Goal: Information Seeking & Learning: Learn about a topic

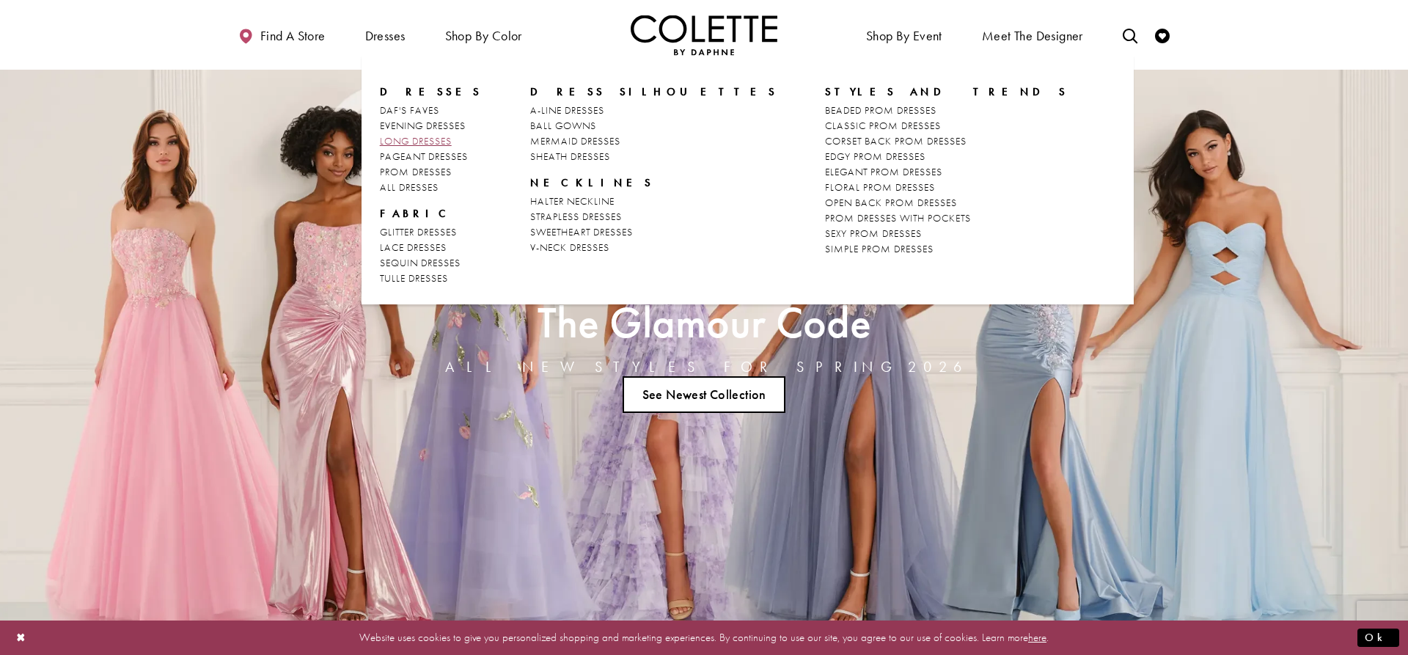
click at [411, 147] on span "LONG DRESSES" at bounding box center [416, 140] width 72 height 13
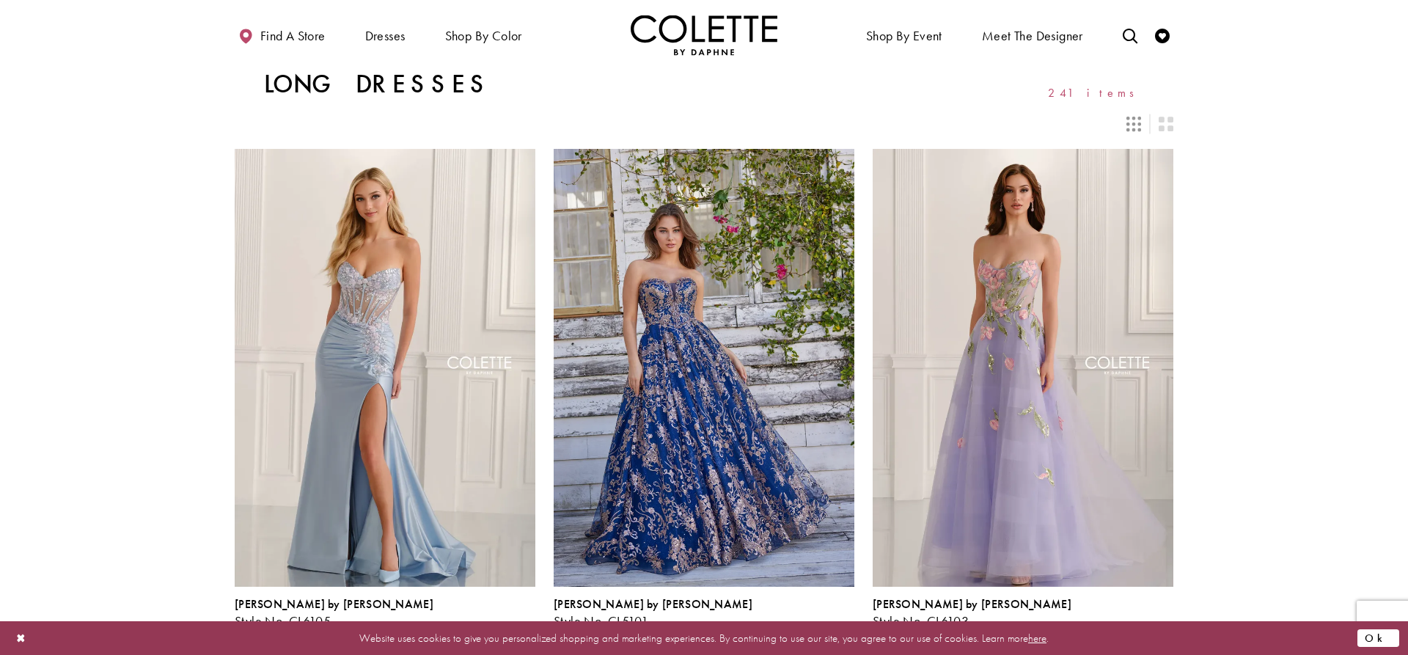
click at [1389, 640] on button "Ok" at bounding box center [1379, 638] width 42 height 18
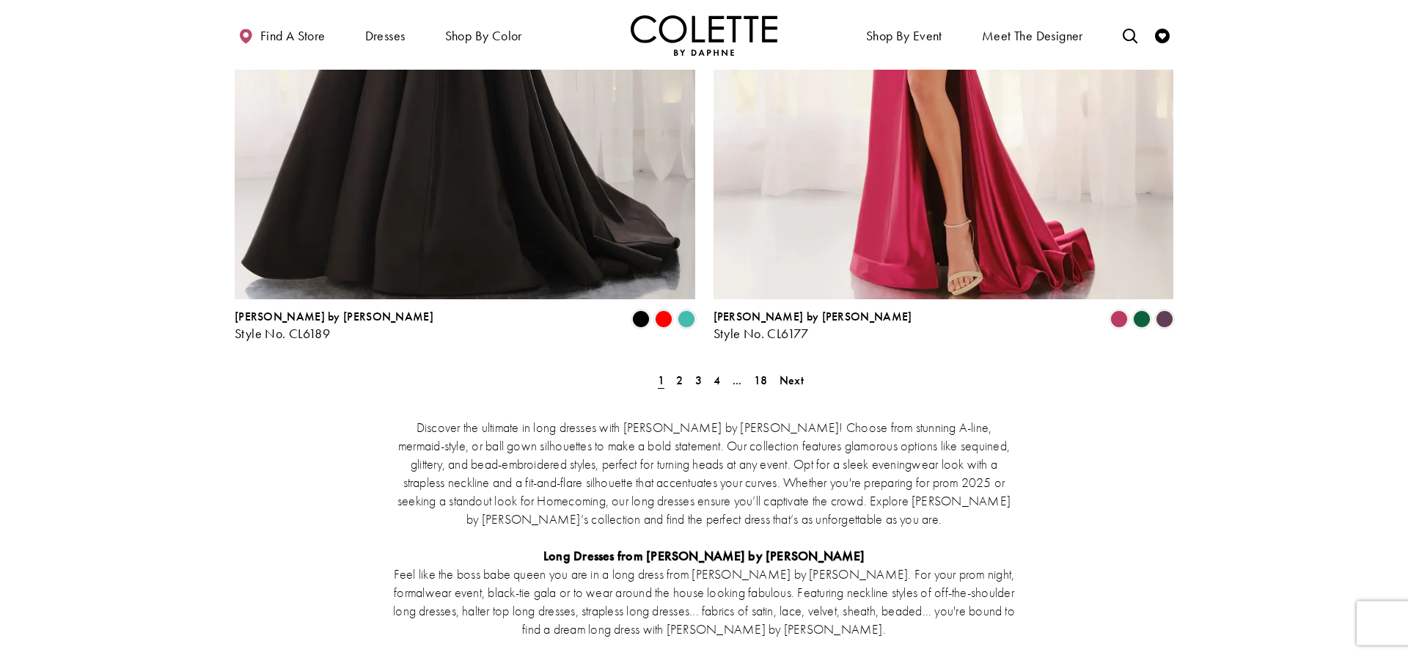
scroll to position [2469, 0]
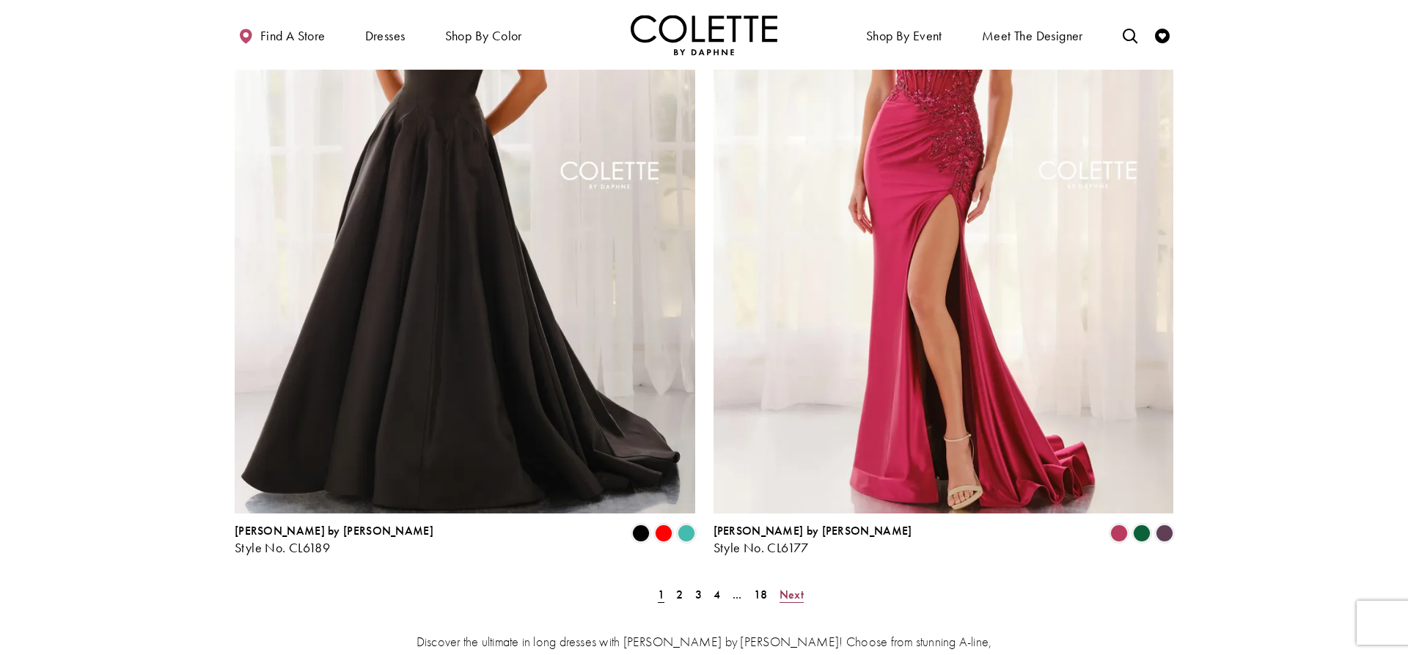
click at [798, 587] on span "Next" at bounding box center [792, 594] width 24 height 15
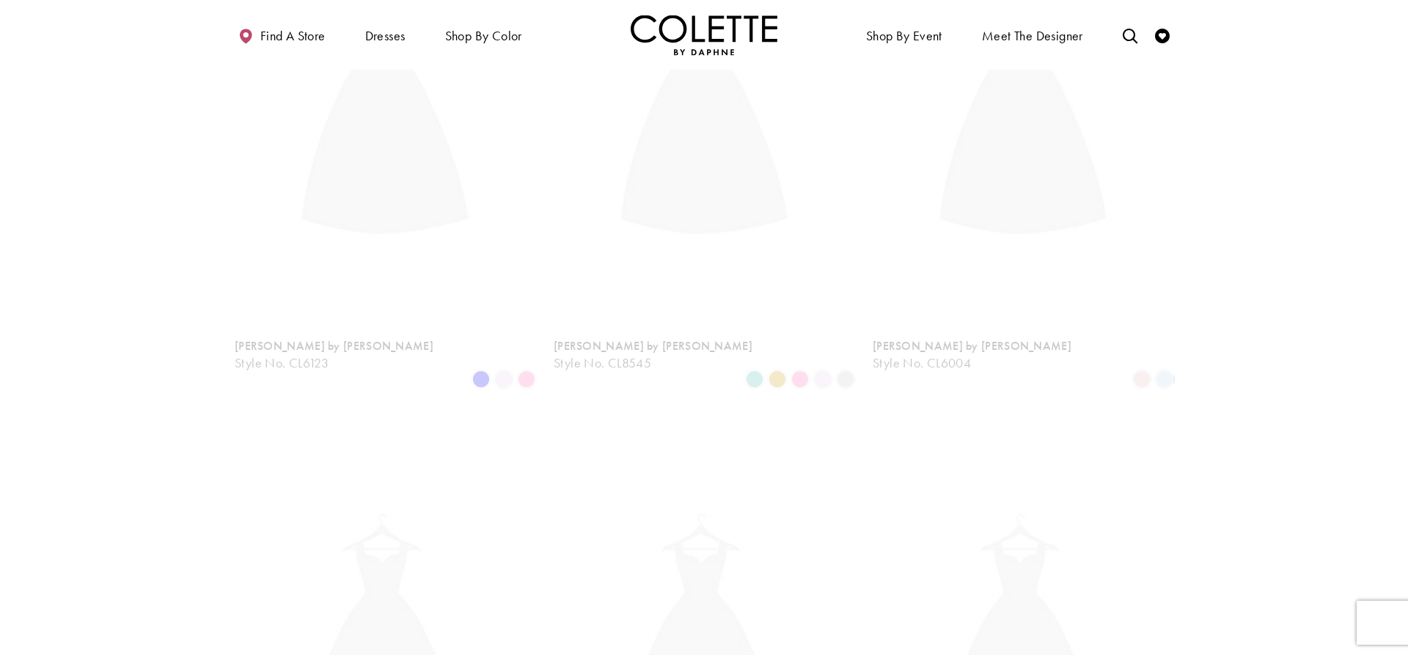
scroll to position [79, 0]
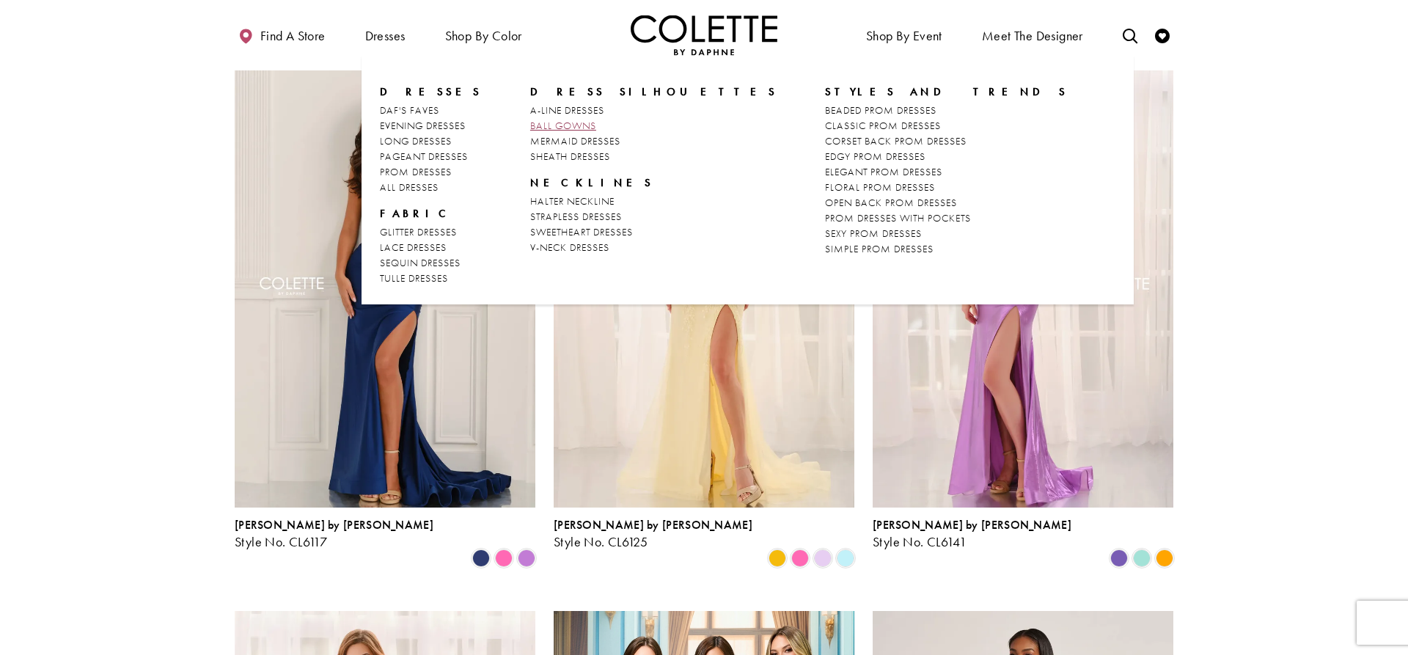
click at [566, 125] on span "BALL GOWNS" at bounding box center [563, 125] width 66 height 13
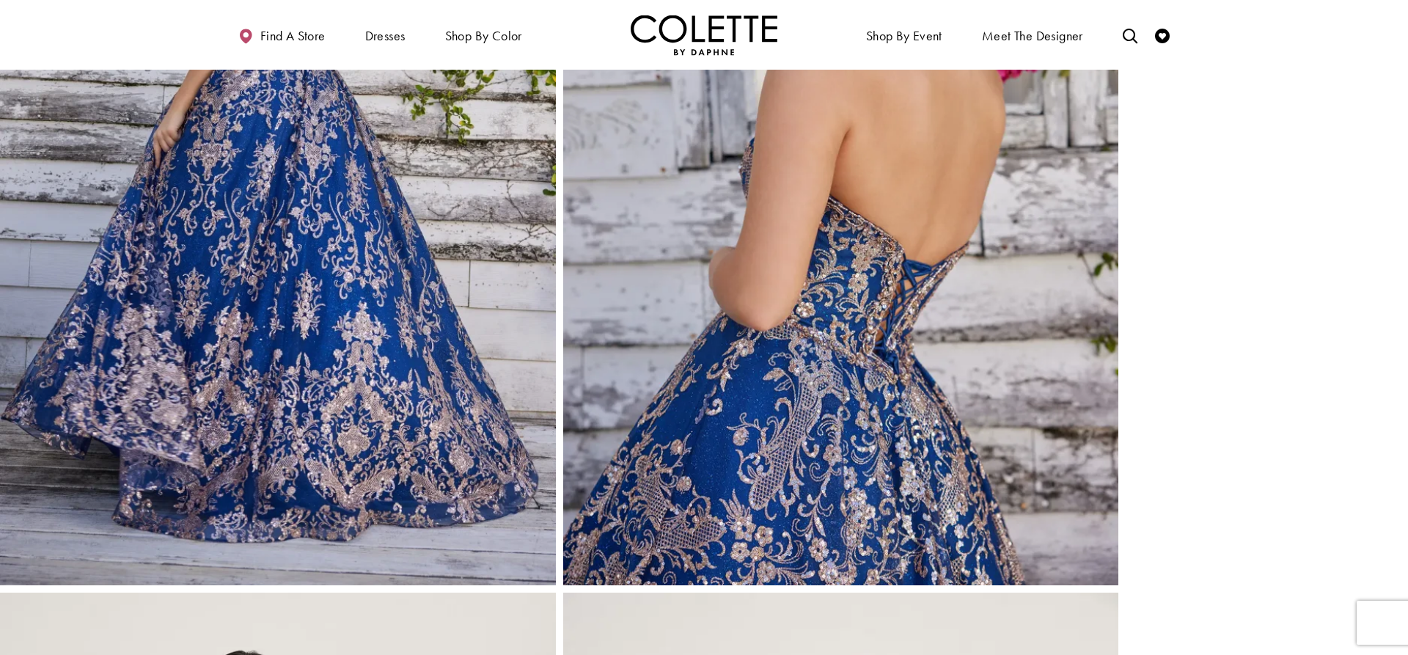
scroll to position [4639, 0]
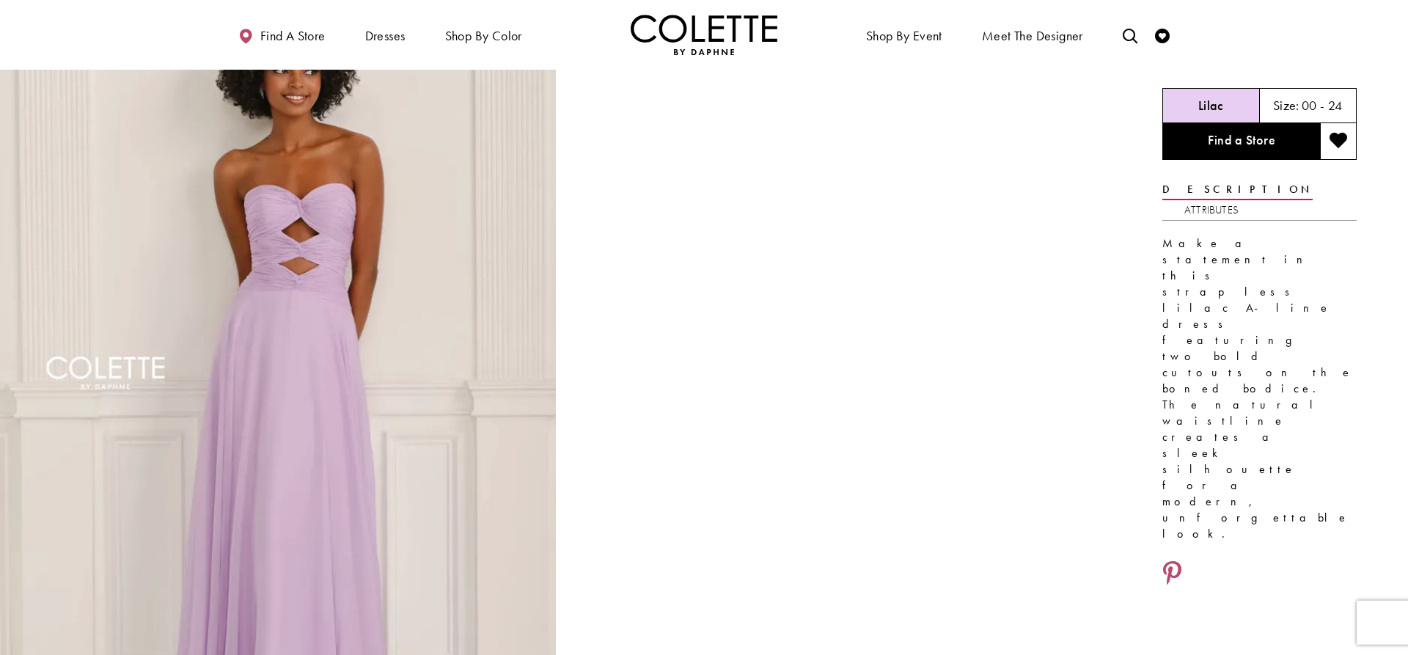
scroll to position [150, 0]
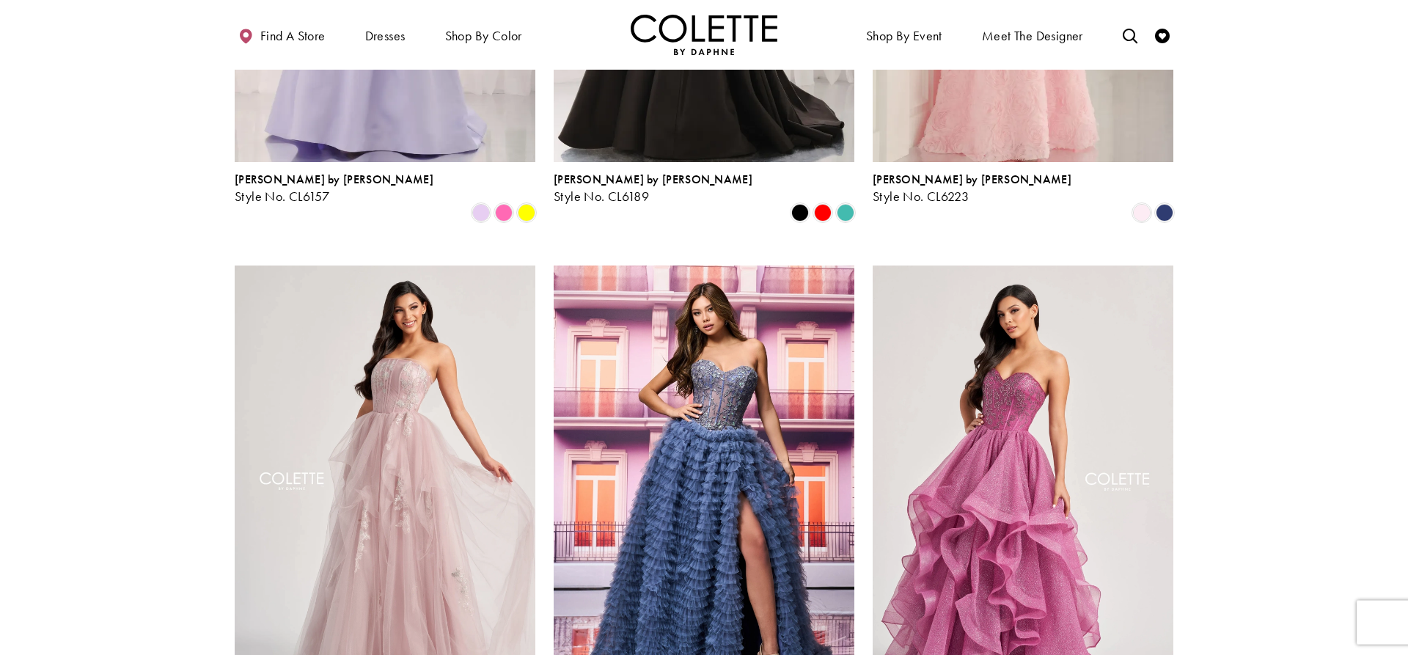
scroll to position [1047, 0]
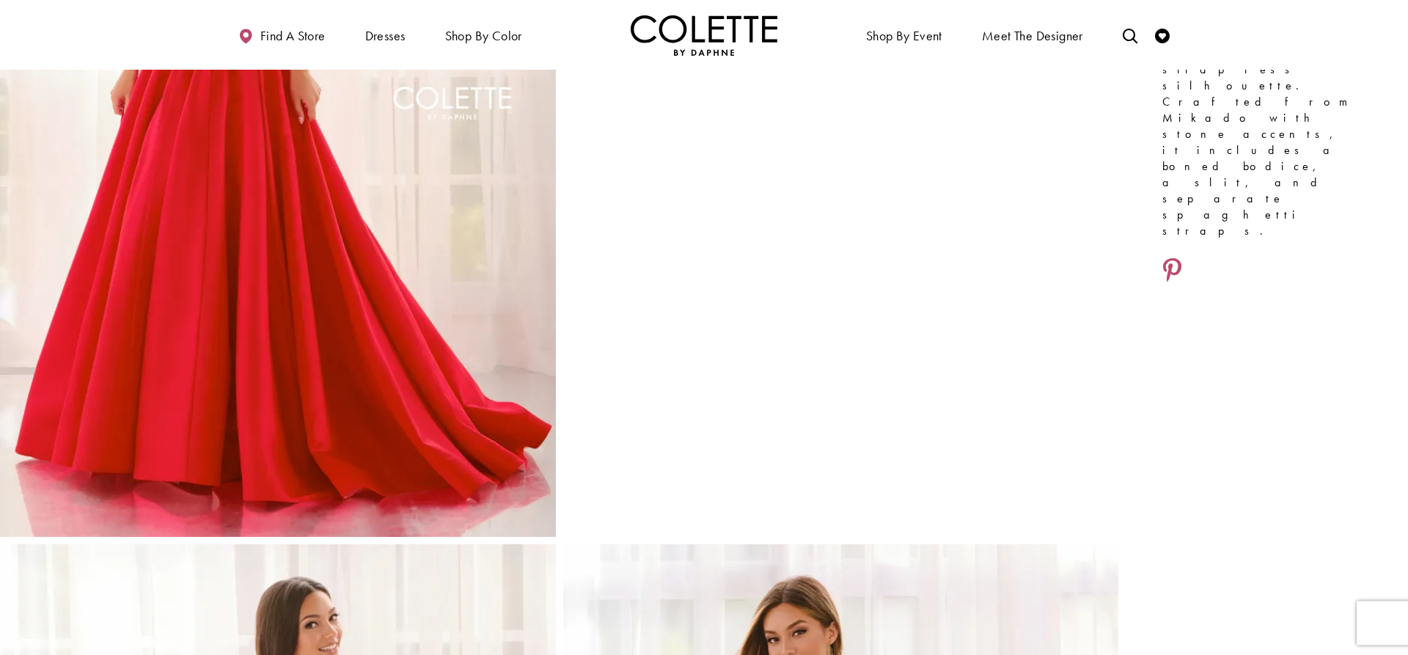
scroll to position [374, 0]
